Goal: Task Accomplishment & Management: Complete application form

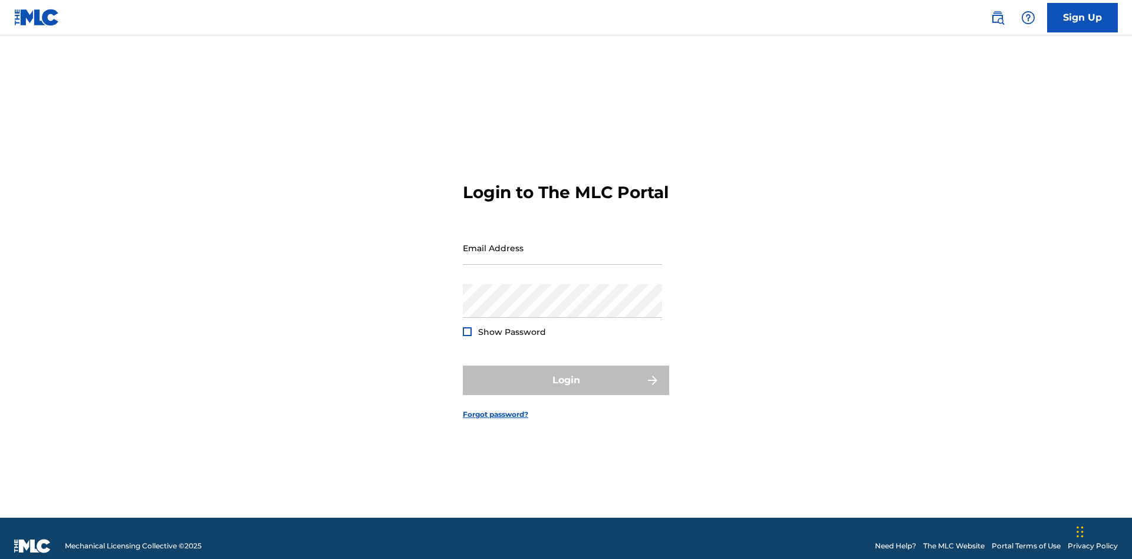
scroll to position [15, 0]
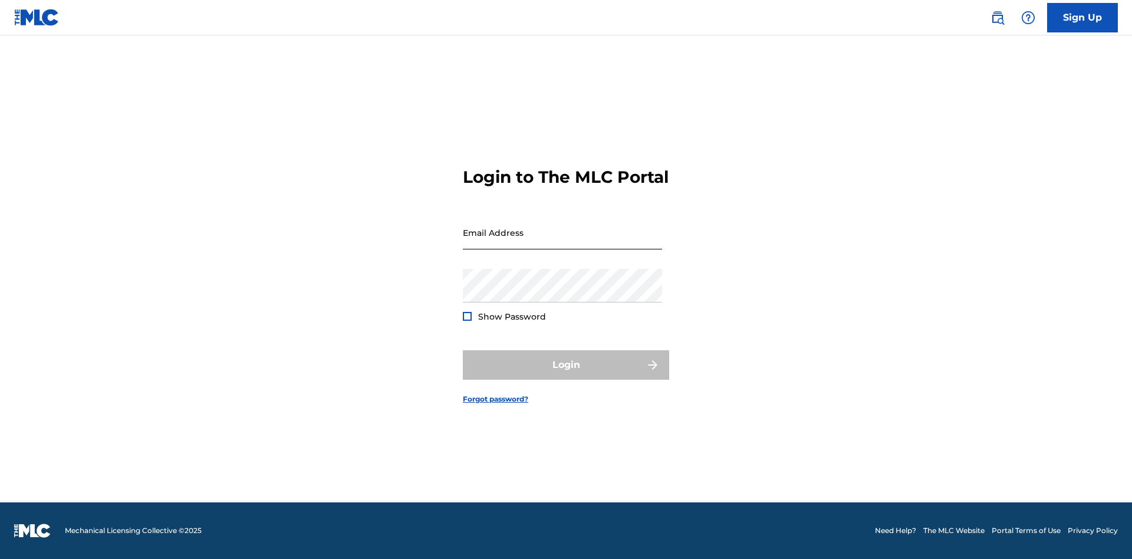
click at [563, 242] on input "Email Address" at bounding box center [562, 233] width 199 height 34
type input "[EMAIL_ADDRESS][DOMAIN_NAME]"
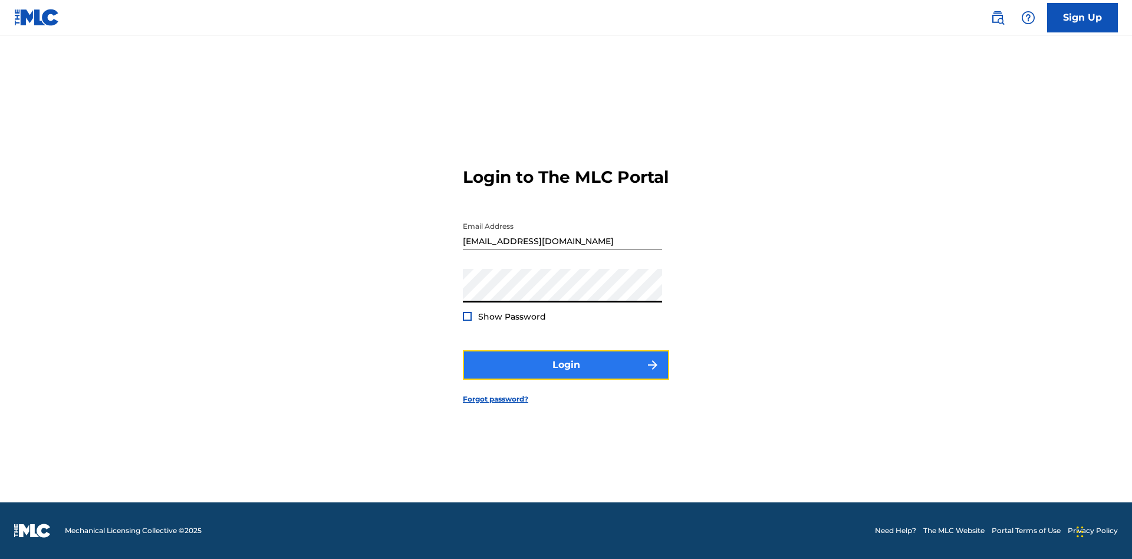
click at [566, 375] on button "Login" at bounding box center [566, 364] width 206 height 29
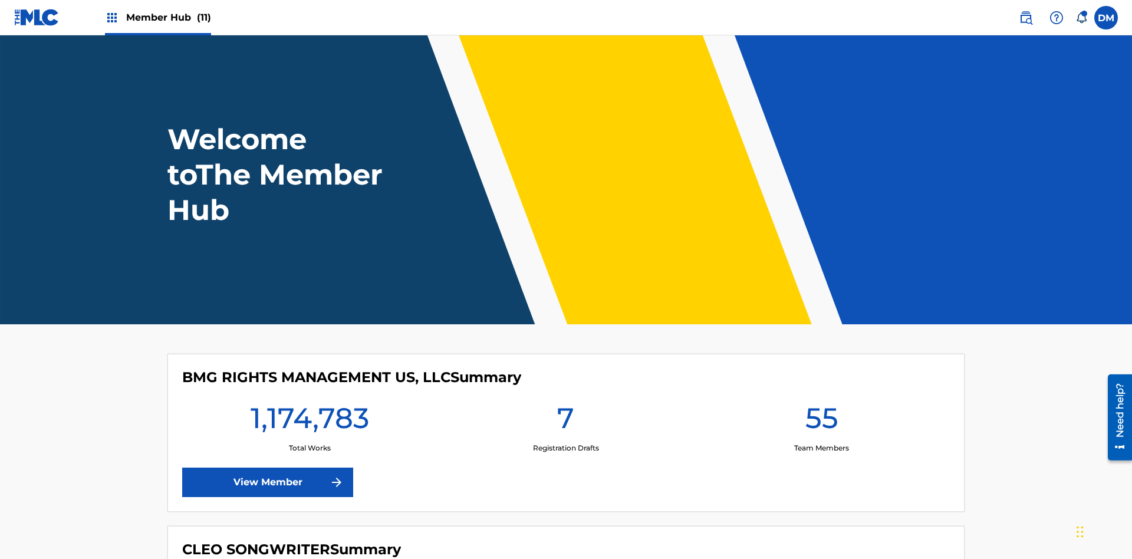
click at [168, 17] on span "Member Hub (11)" at bounding box center [168, 18] width 85 height 14
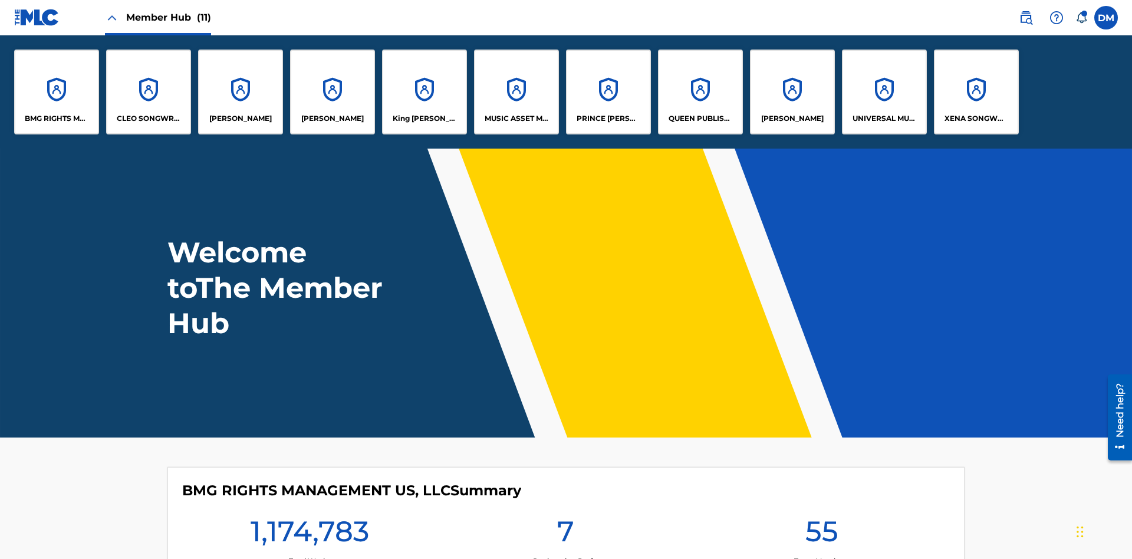
scroll to position [42, 0]
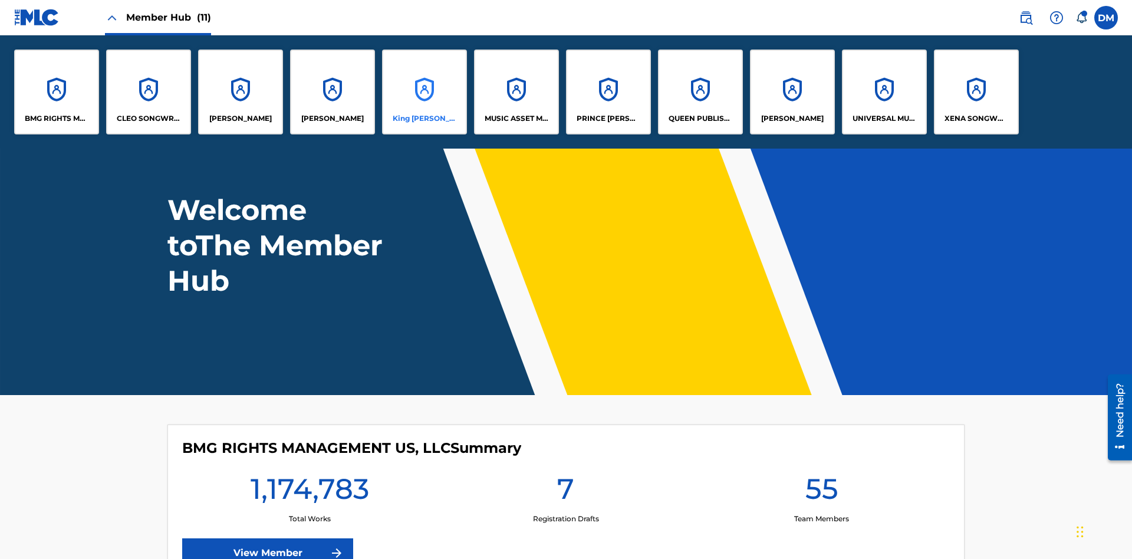
click at [424, 119] on p "King [PERSON_NAME]" at bounding box center [425, 118] width 64 height 11
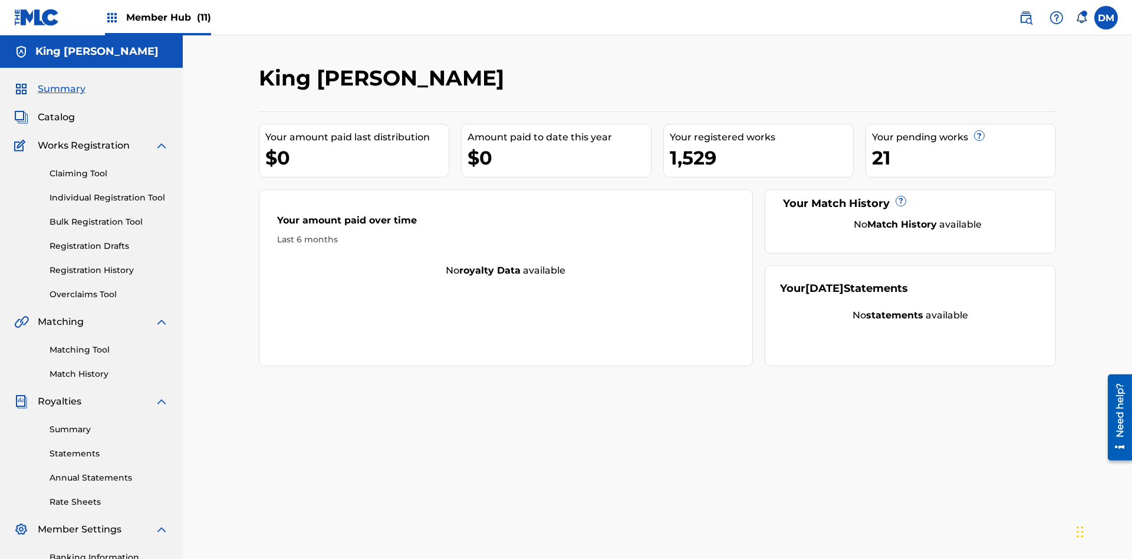
scroll to position [97, 0]
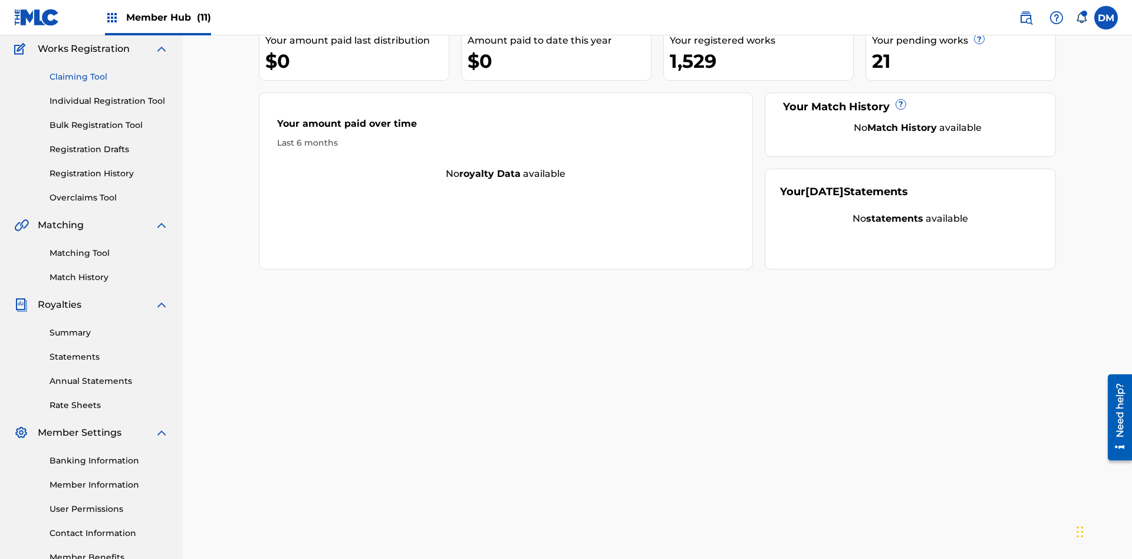
click at [109, 77] on link "Claiming Tool" at bounding box center [109, 77] width 119 height 12
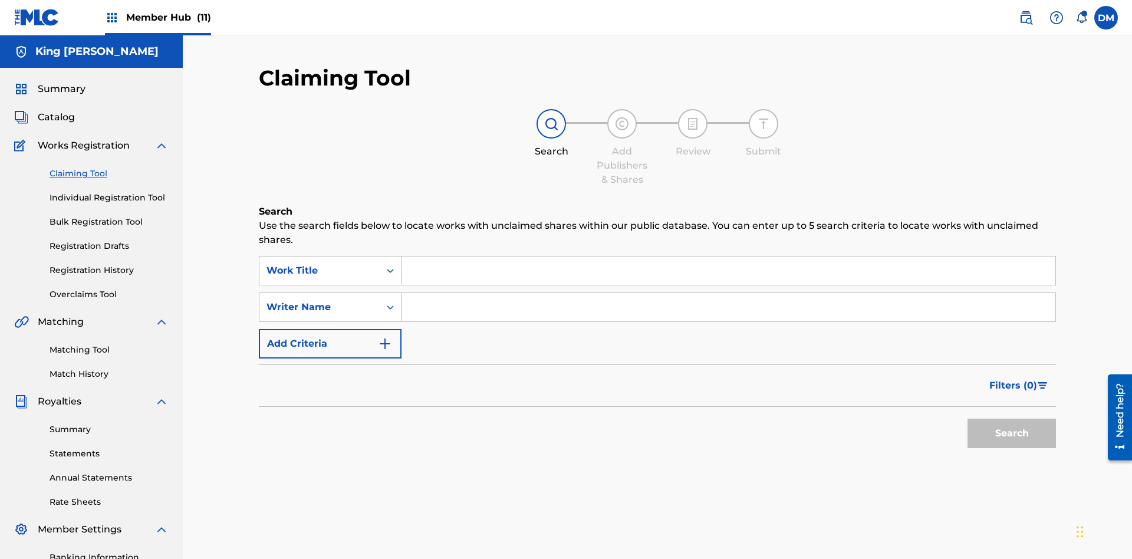
scroll to position [172, 0]
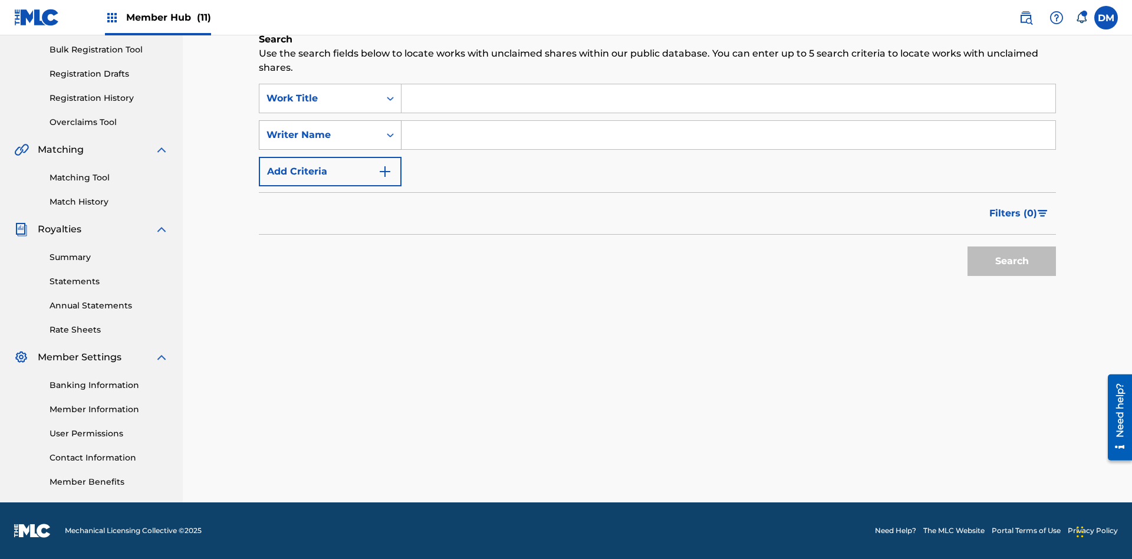
click at [320, 135] on div "Writer Name" at bounding box center [320, 135] width 106 height 14
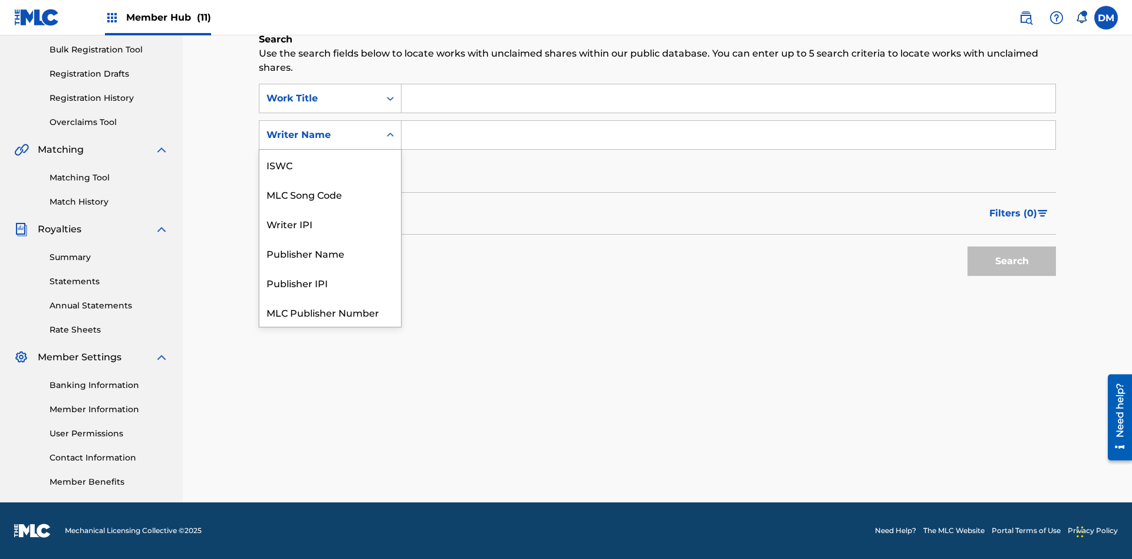
scroll to position [29, 0]
click at [330, 165] on div "MLC Song Code" at bounding box center [330, 164] width 142 height 29
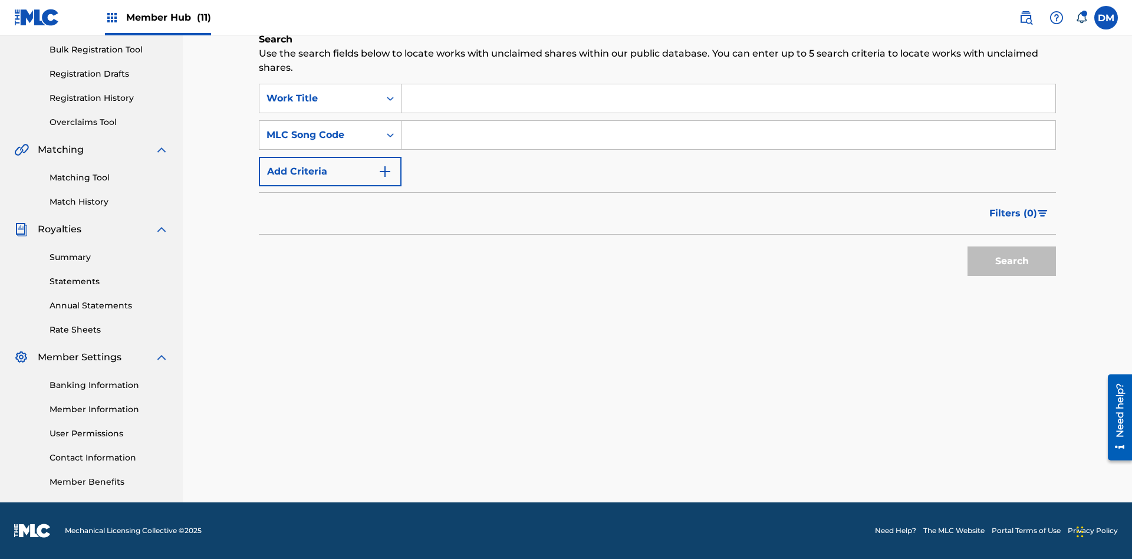
click at [728, 135] on input "Search Form" at bounding box center [729, 135] width 654 height 28
type input "RB0ZOJ"
click at [1012, 261] on button "Search" at bounding box center [1012, 261] width 88 height 29
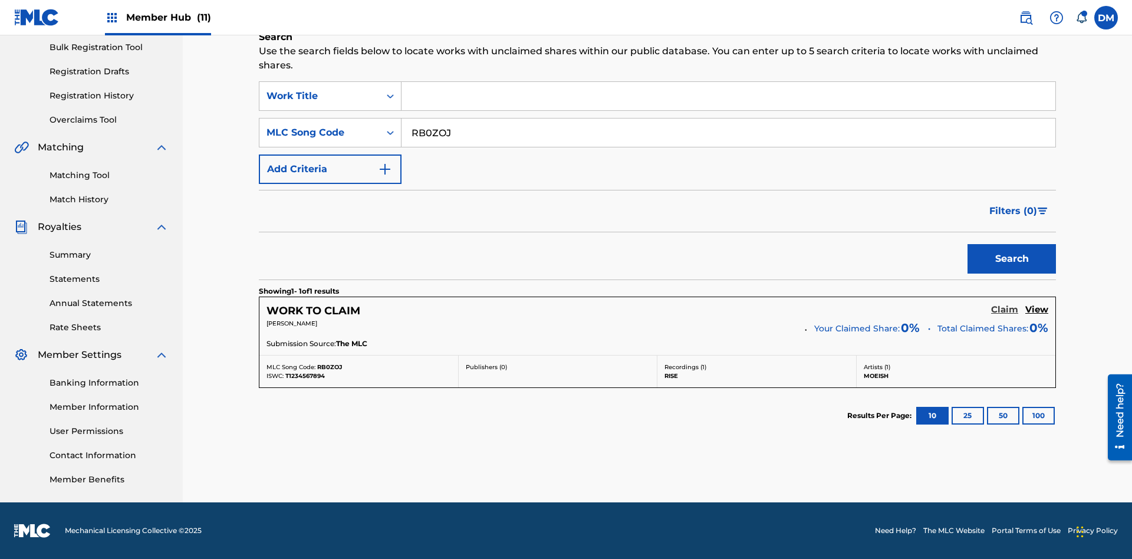
click at [1005, 310] on h5 "Claim" at bounding box center [1004, 309] width 27 height 11
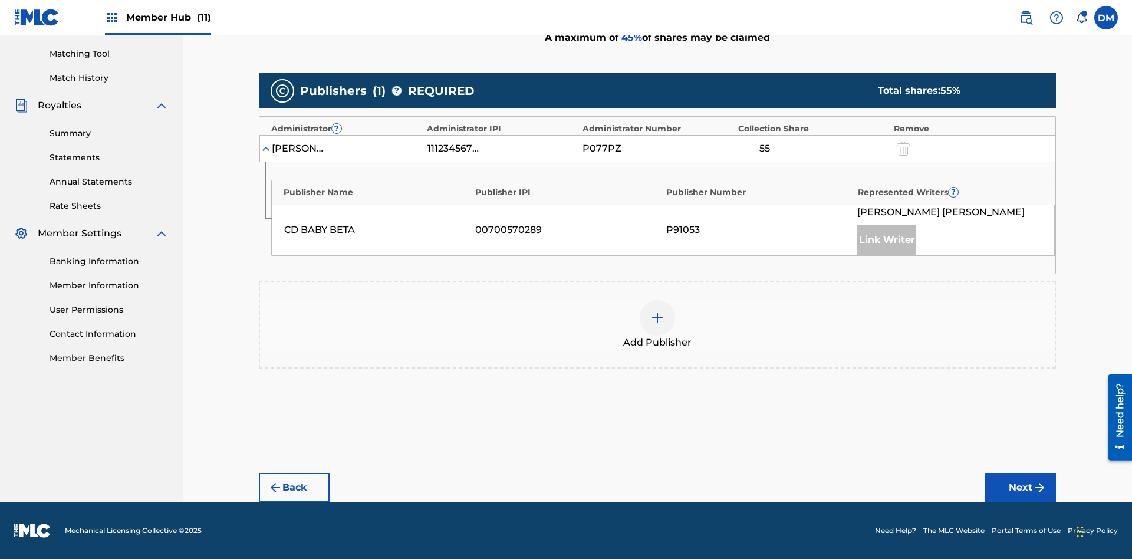
click at [658, 318] on img at bounding box center [658, 318] width 14 height 14
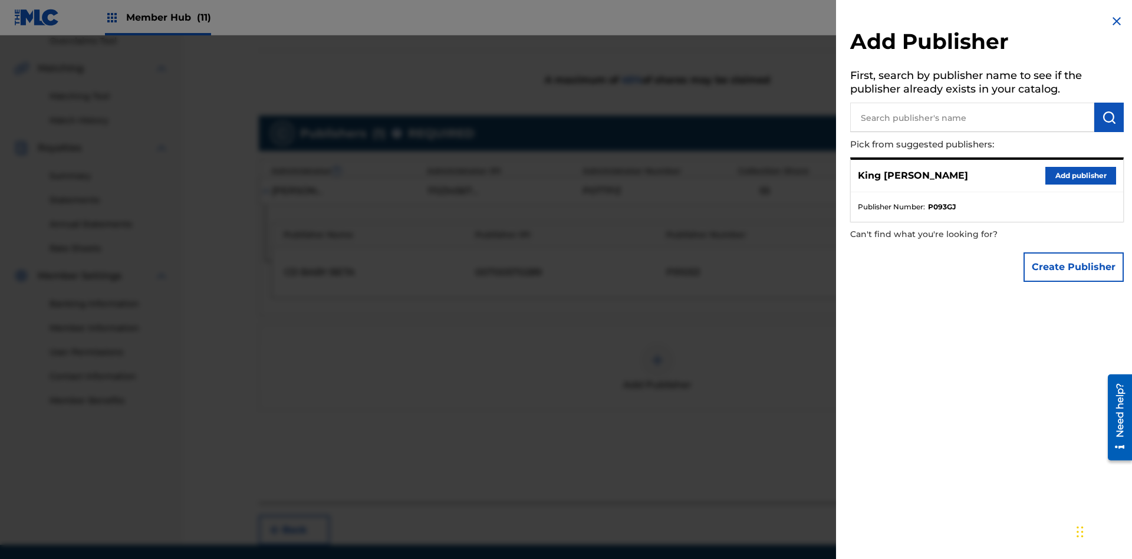
click at [973, 117] on input "text" at bounding box center [972, 117] width 244 height 29
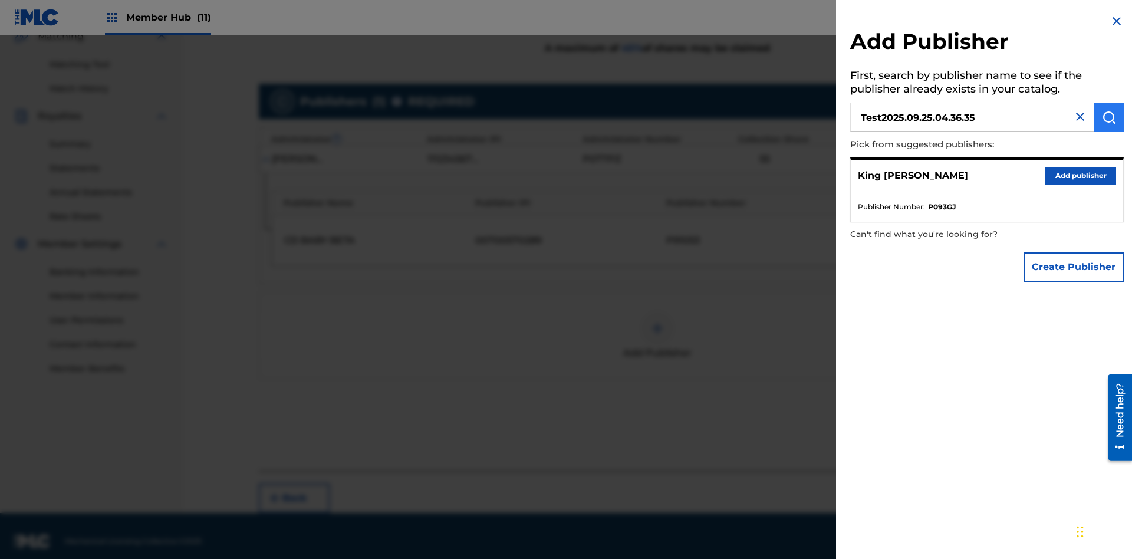
type input "Test2025.09.25.04.36.35"
click at [1109, 117] on img "submit" at bounding box center [1109, 117] width 14 height 14
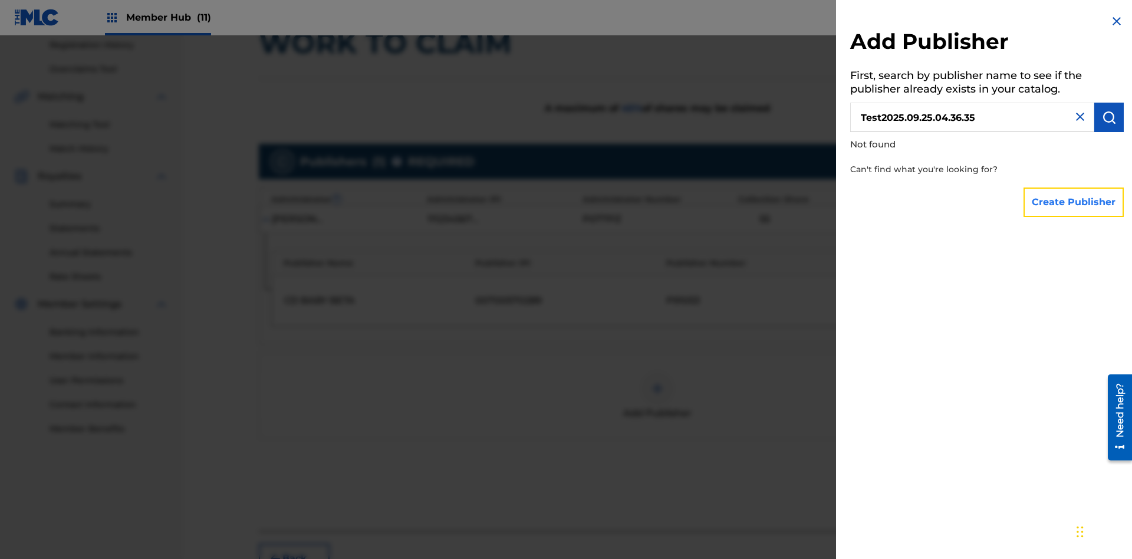
click at [1075, 202] on button "Create Publisher" at bounding box center [1074, 202] width 100 height 29
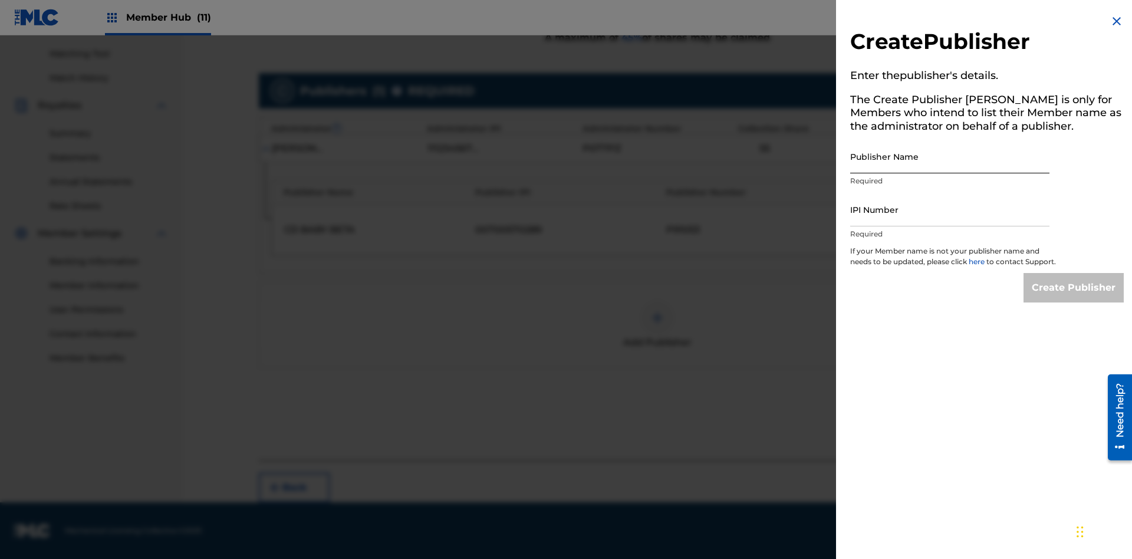
click at [950, 156] on input "Publisher Name" at bounding box center [949, 157] width 199 height 34
type input "Test2025.09.25.04.36.41"
click at [950, 209] on input "IPI Number" at bounding box center [949, 210] width 199 height 34
type input "00595839777"
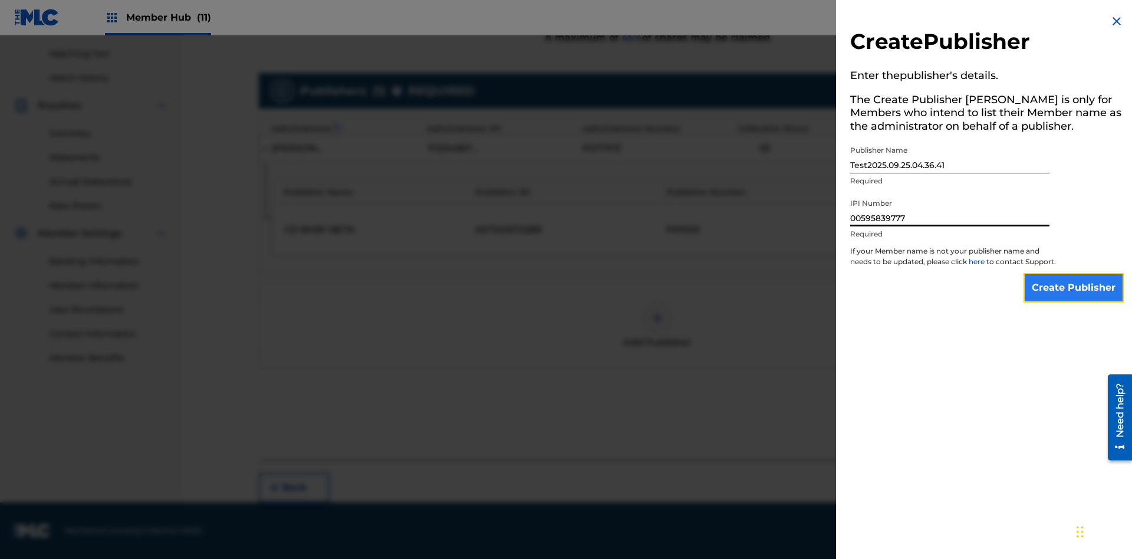
click at [1075, 298] on input "Create Publisher" at bounding box center [1074, 287] width 100 height 29
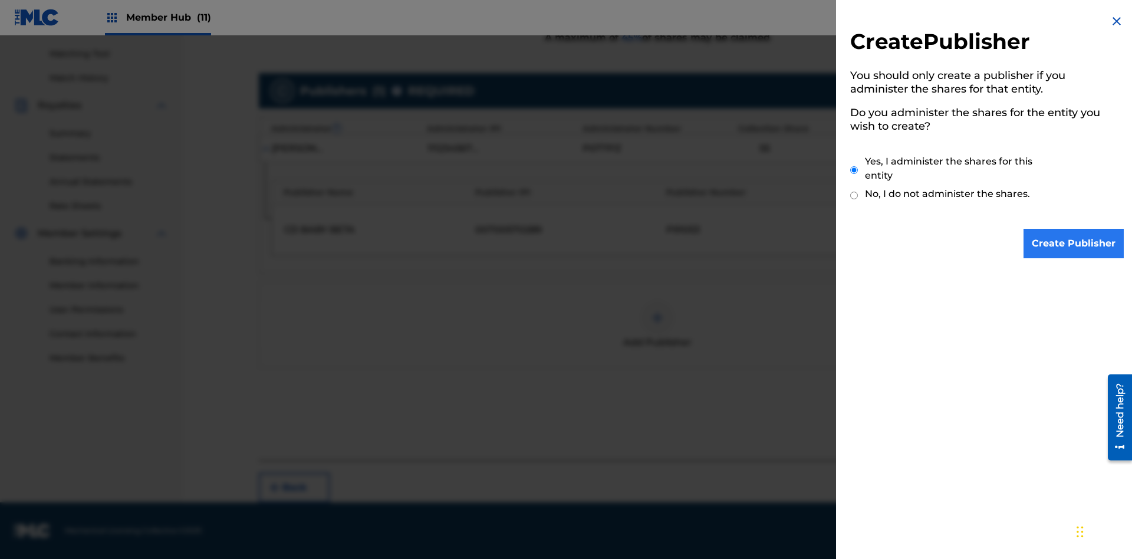
click at [855, 170] on input "Yes, I administer the shares for this entity" at bounding box center [854, 169] width 8 height 25
click at [1075, 244] on input "Create Publisher" at bounding box center [1074, 243] width 100 height 29
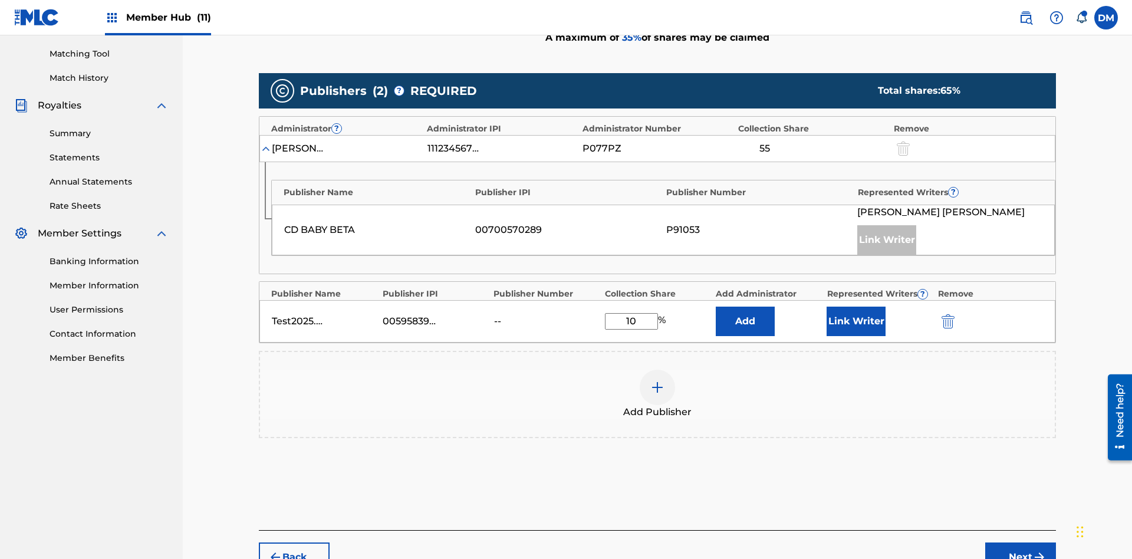
scroll to position [366, 0]
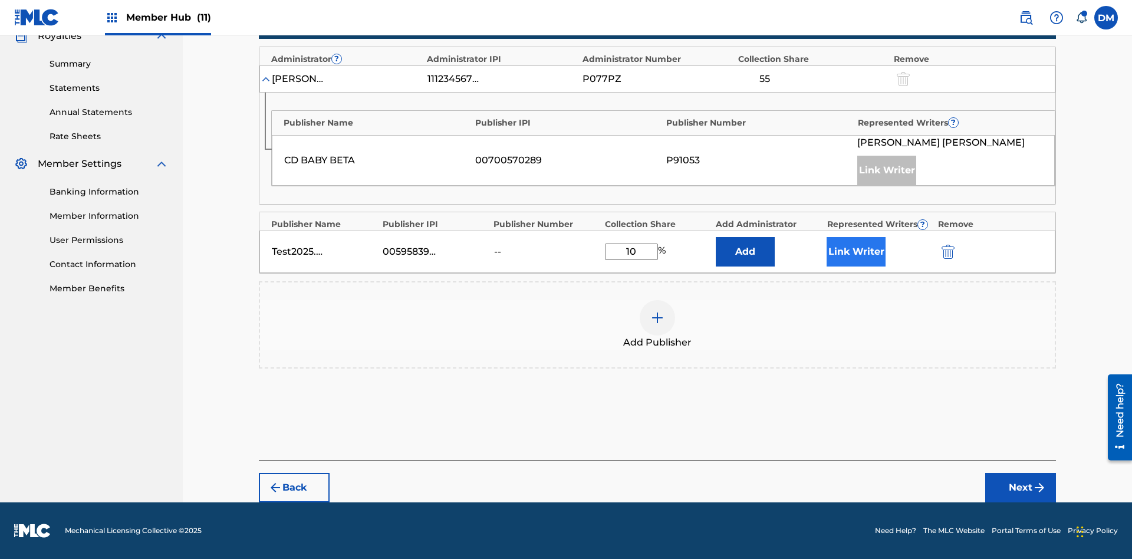
type input "10"
click at [856, 252] on button "Link Writer" at bounding box center [856, 251] width 59 height 29
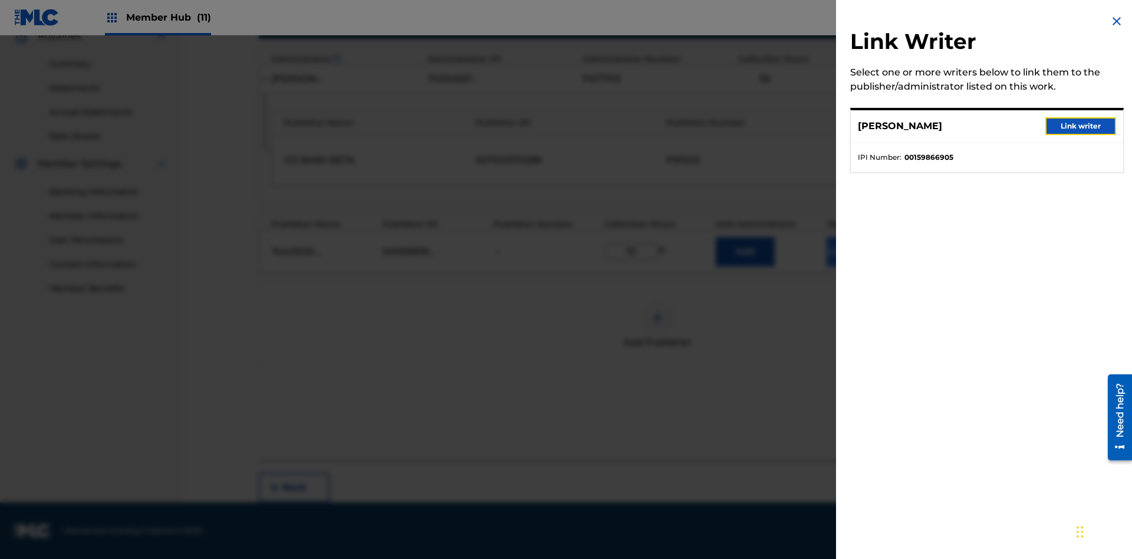
click at [1081, 126] on button "Link writer" at bounding box center [1081, 126] width 71 height 18
click at [856, 252] on button "Link Writer" at bounding box center [856, 251] width 59 height 29
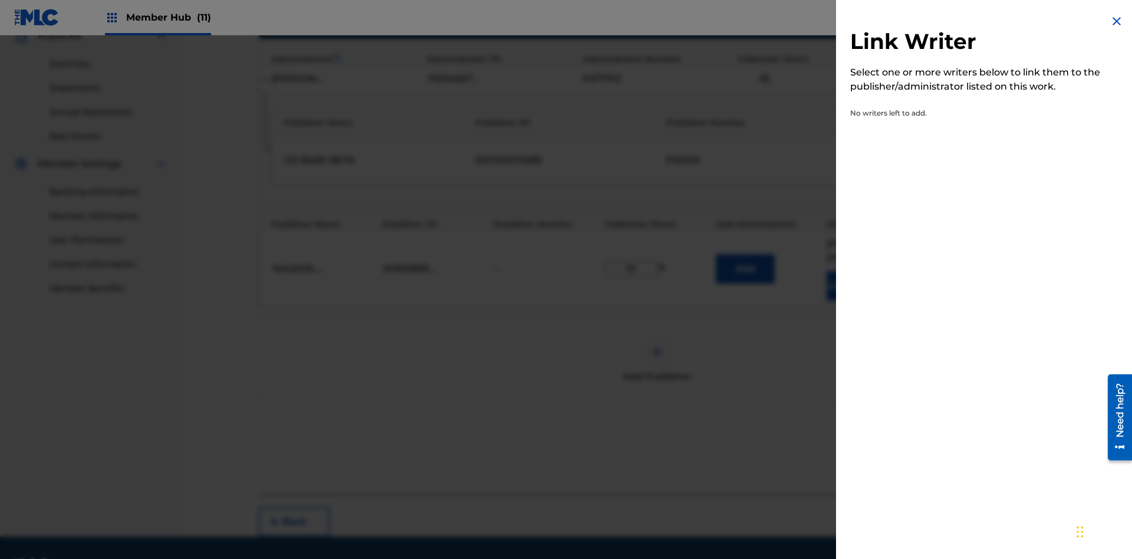
click at [1117, 21] on img at bounding box center [1117, 21] width 14 height 14
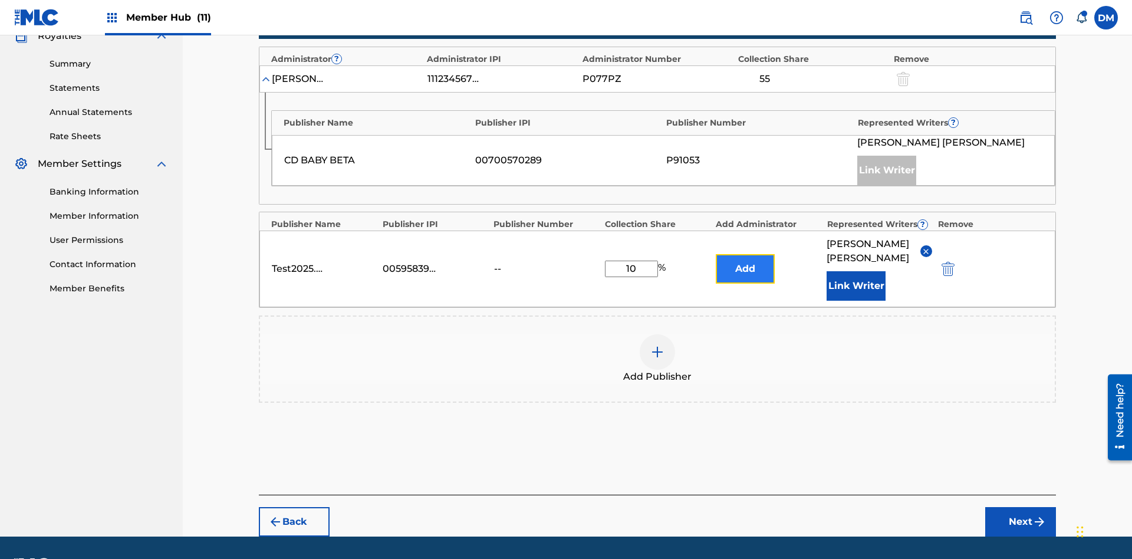
click at [745, 254] on button "Add" at bounding box center [745, 268] width 59 height 29
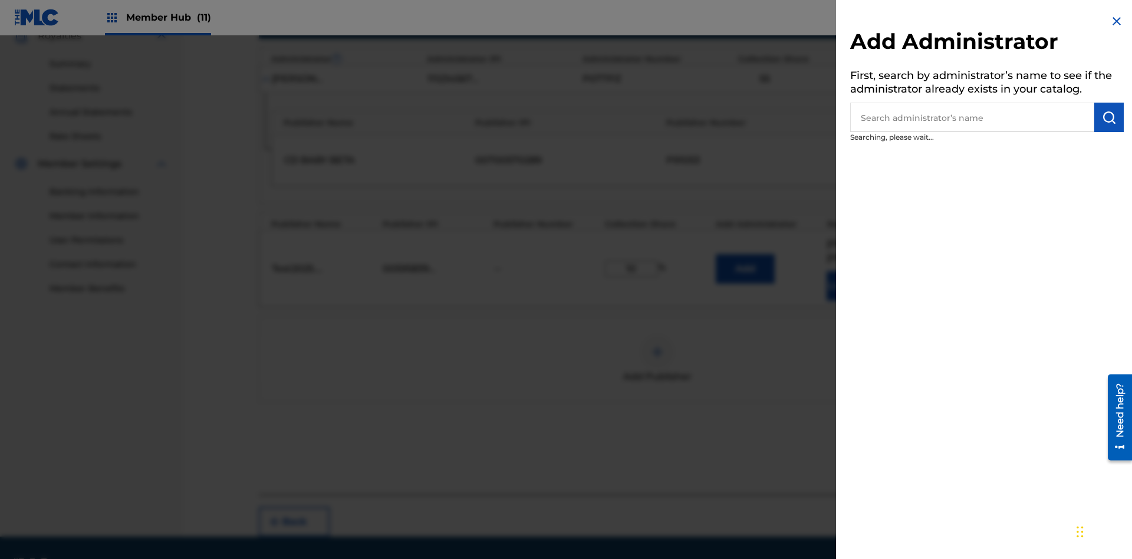
click at [973, 117] on input "text" at bounding box center [972, 117] width 244 height 29
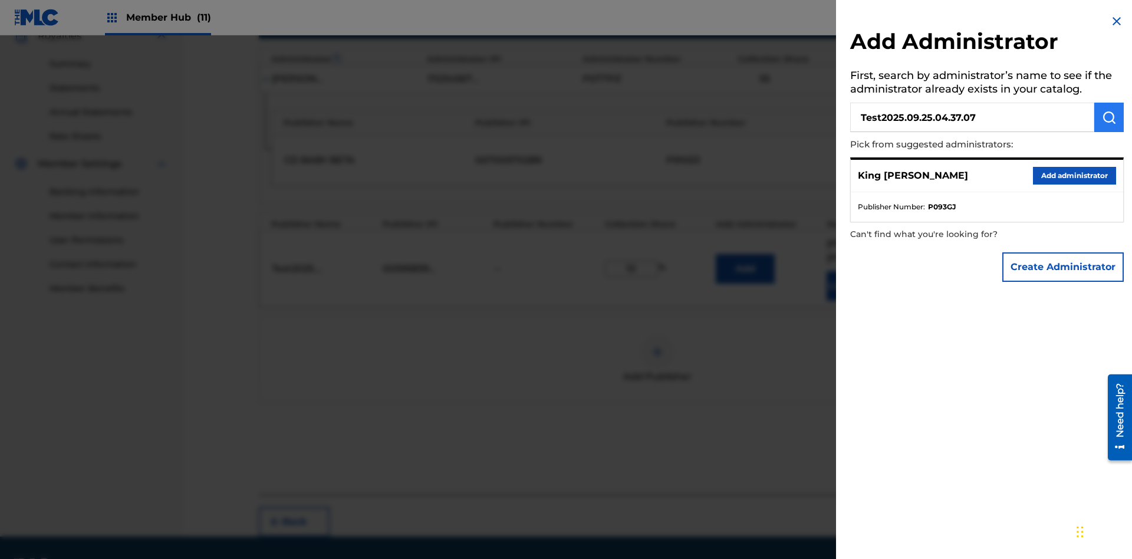
type input "Test2025.09.25.04.37.07"
click at [1109, 117] on img "submit" at bounding box center [1109, 117] width 14 height 14
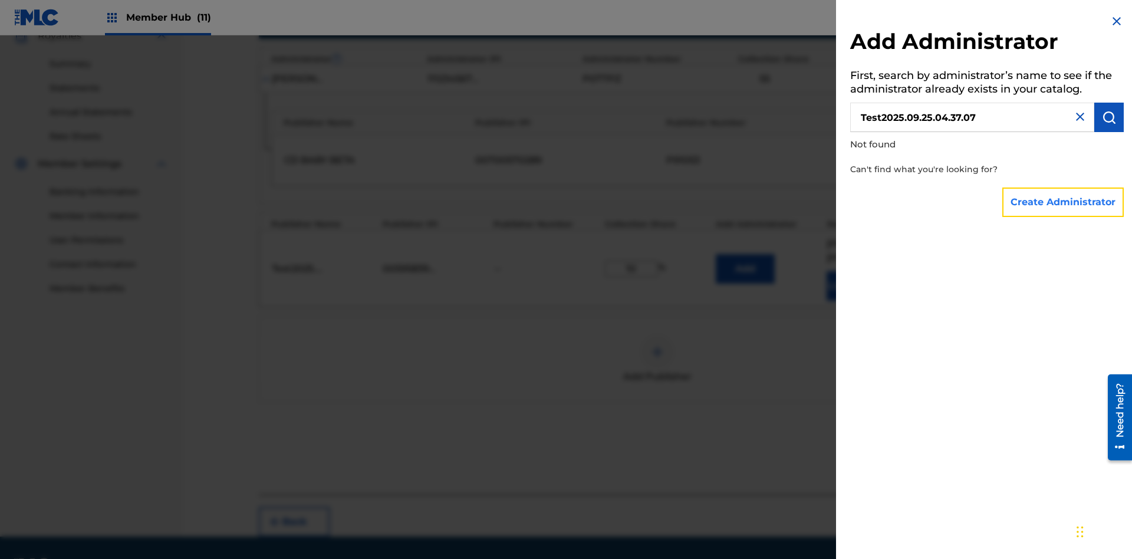
click at [1064, 202] on button "Create Administrator" at bounding box center [1063, 202] width 121 height 29
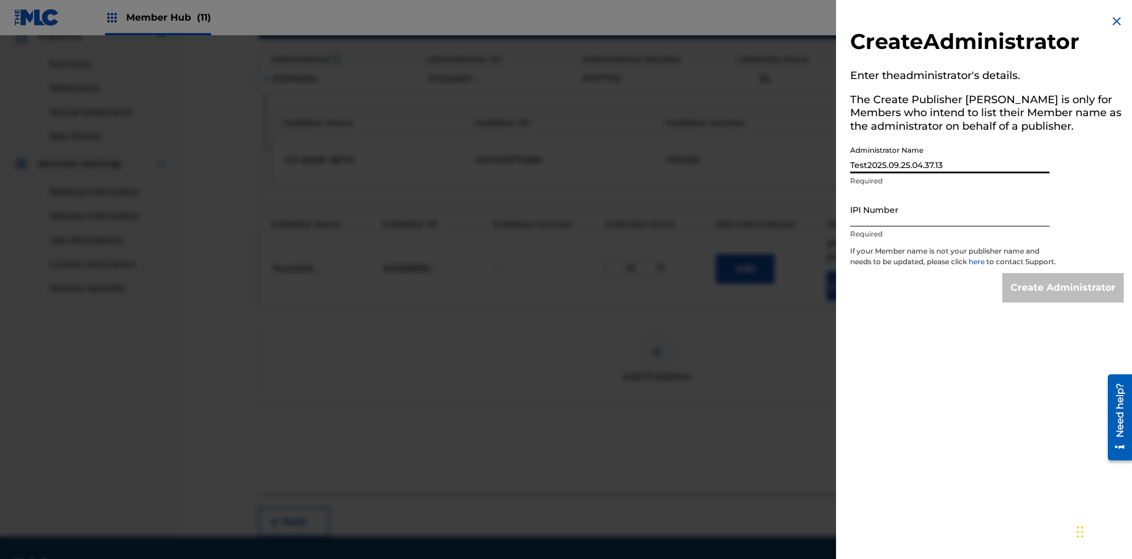
click at [950, 209] on input "IPI Number" at bounding box center [949, 210] width 199 height 34
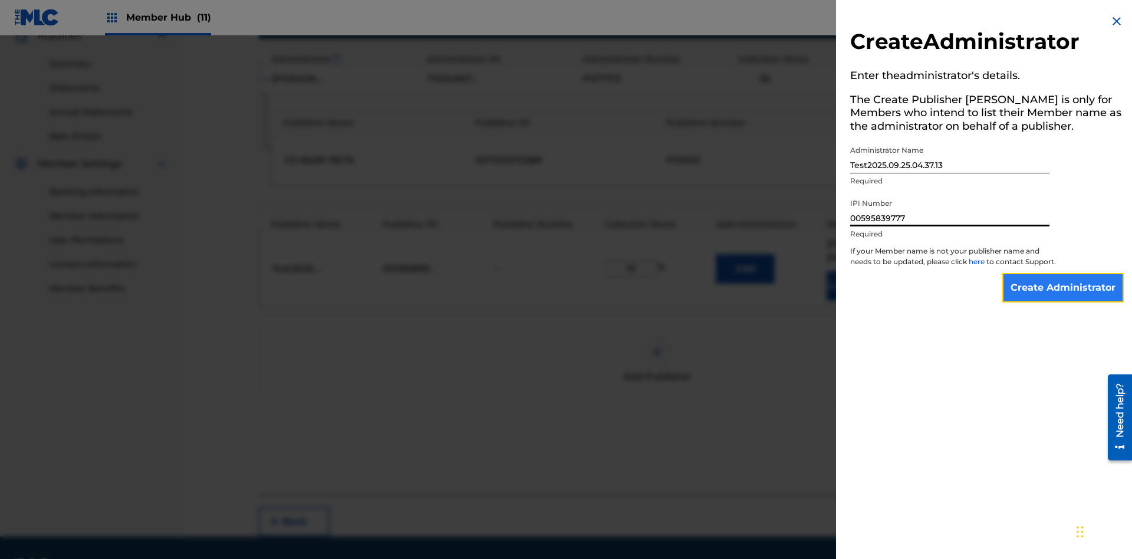
click at [1064, 298] on input "Create Administrator" at bounding box center [1063, 287] width 121 height 29
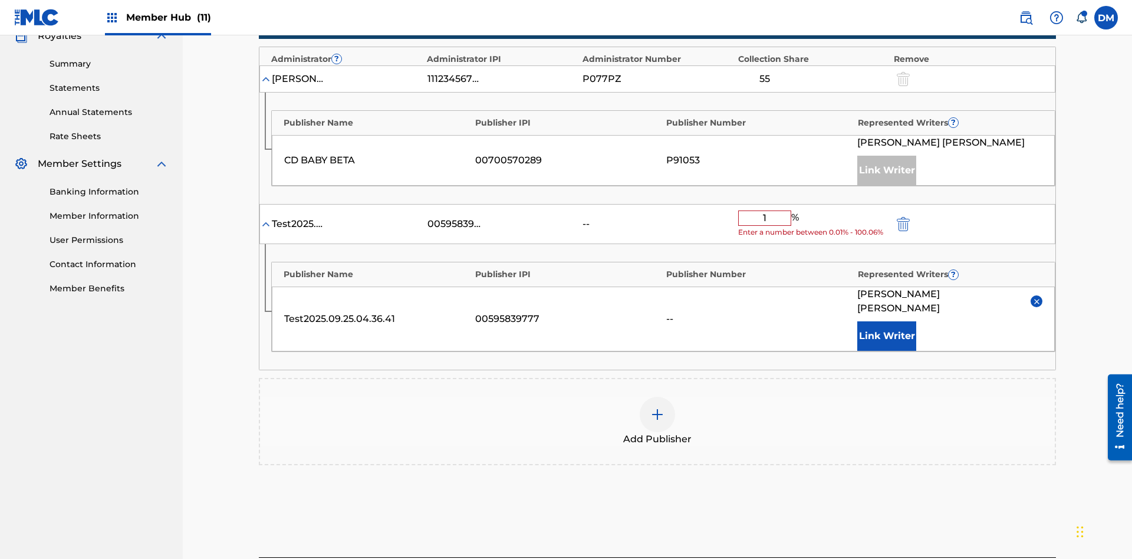
type input "10"
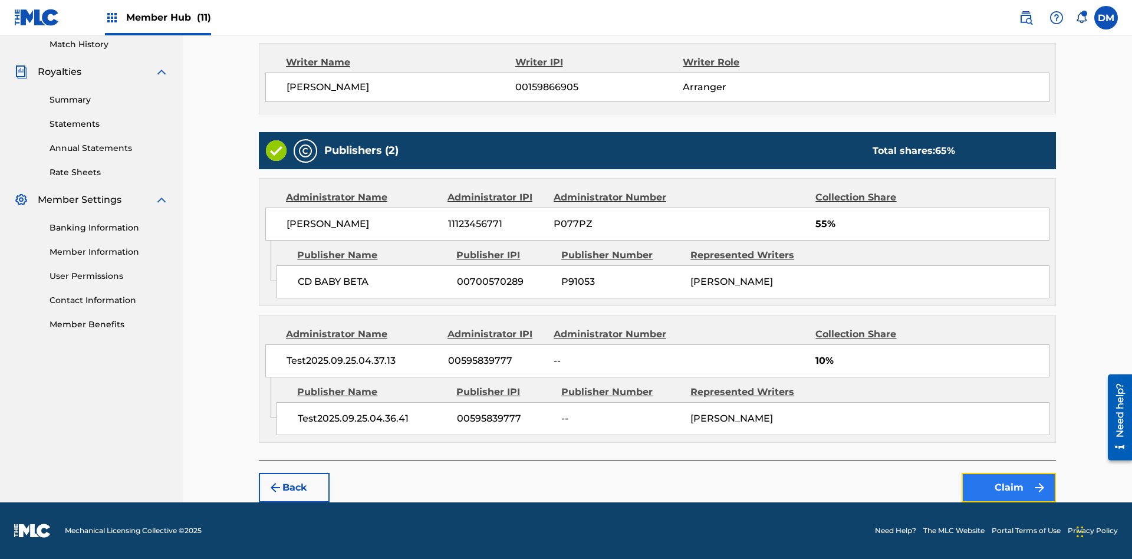
click at [1009, 488] on button "Claim" at bounding box center [1009, 487] width 94 height 29
